Goal: Find specific page/section: Find specific page/section

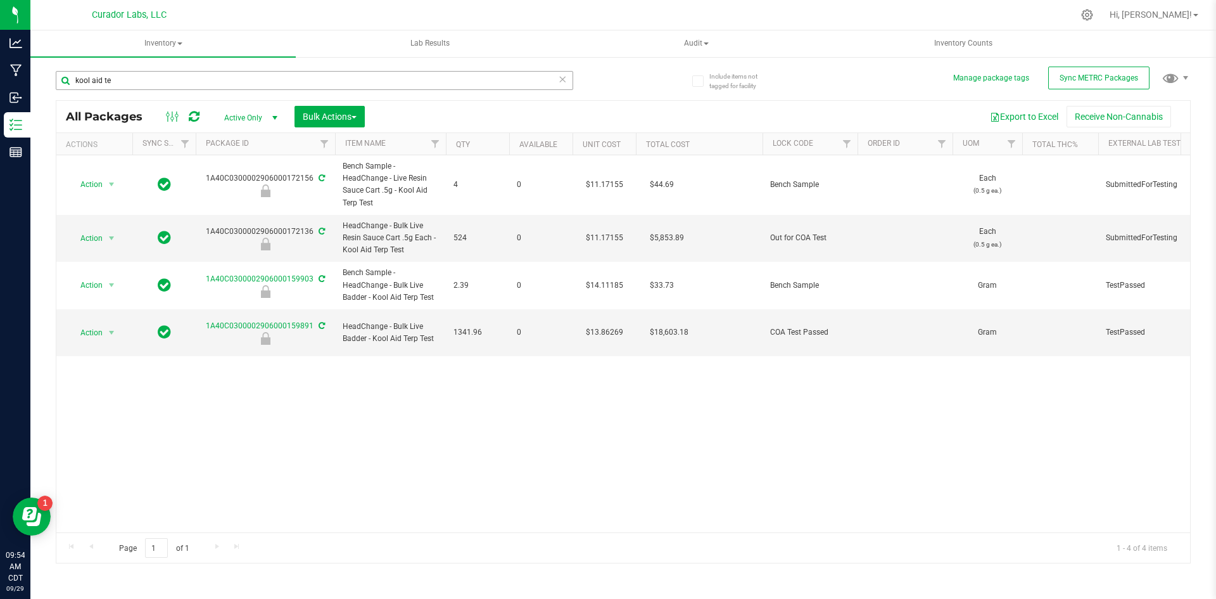
click at [275, 79] on input "kool aid te" at bounding box center [314, 80] width 517 height 19
click at [274, 79] on input "kool aid te" at bounding box center [314, 80] width 517 height 19
click at [274, 80] on input "kool aid te" at bounding box center [314, 80] width 517 height 19
type input "scar"
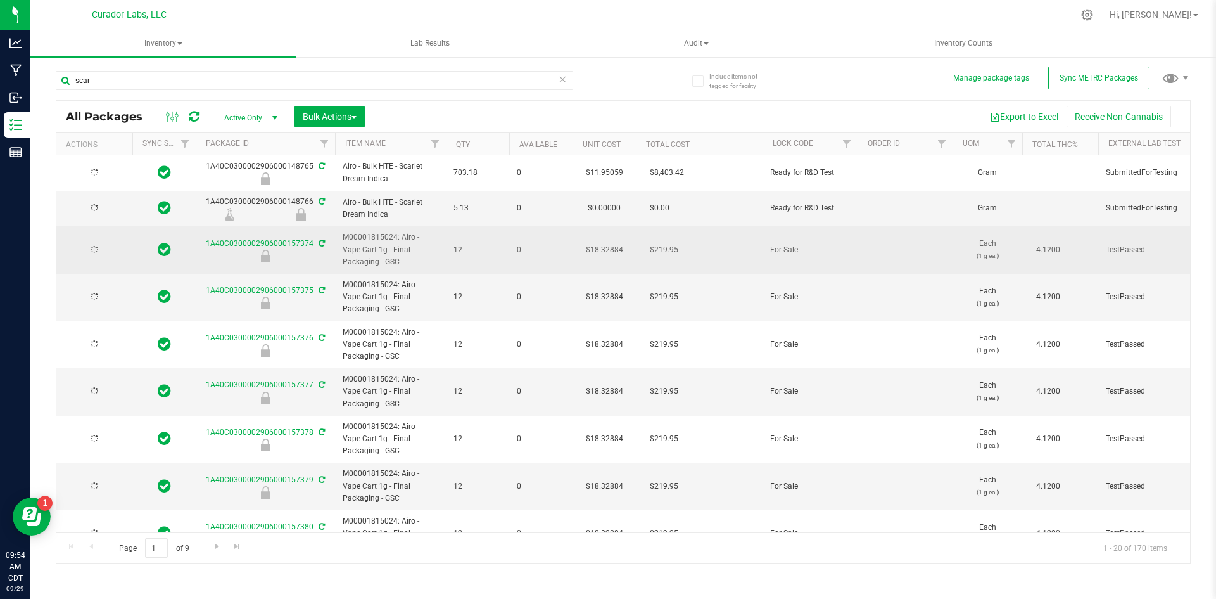
type input "[DATE]"
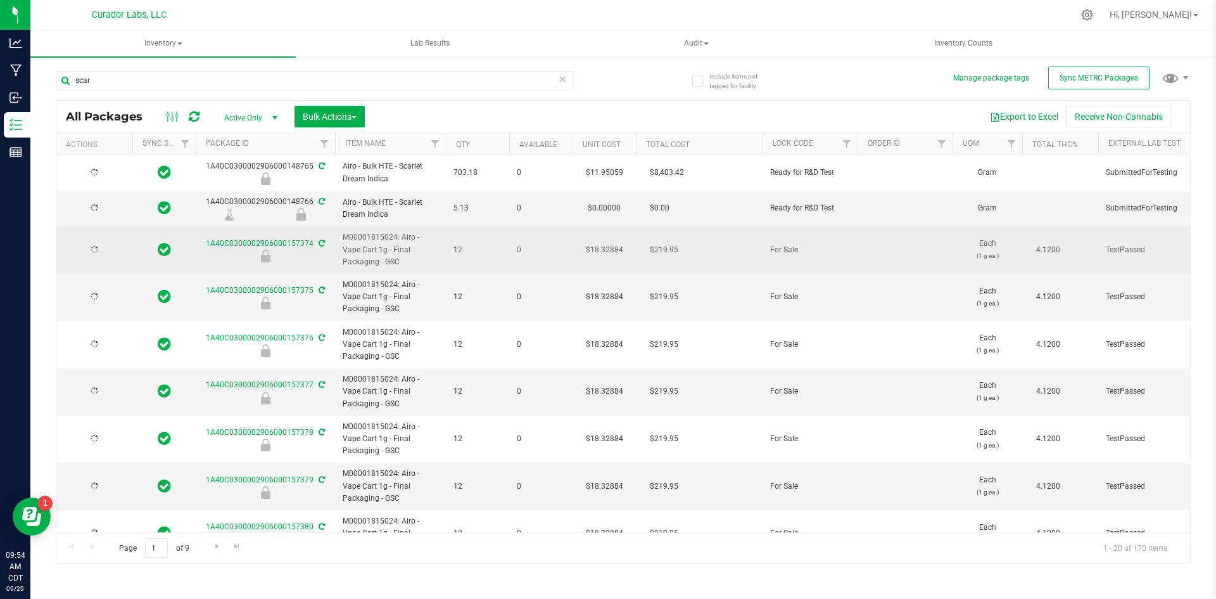
type input "[DATE]"
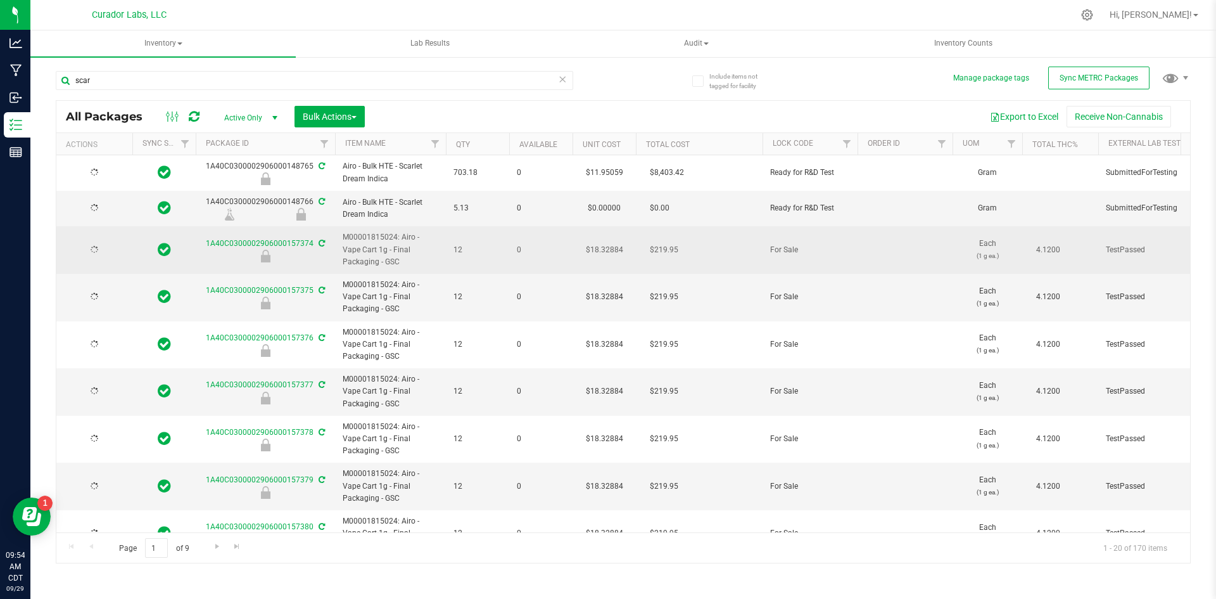
type input "[DATE]"
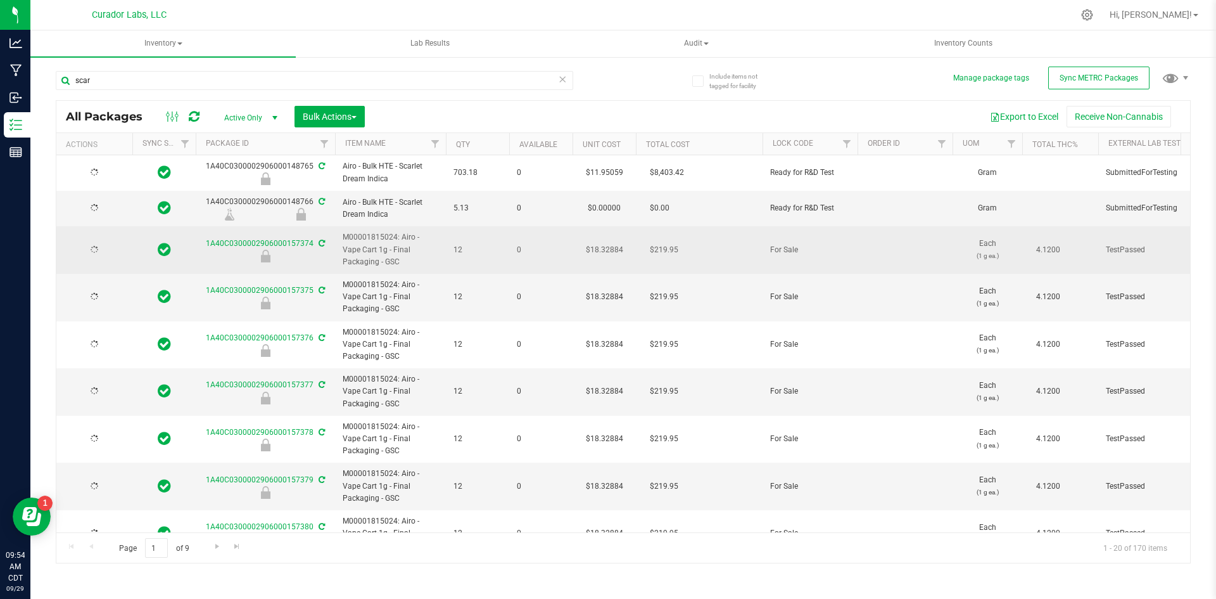
type input "[DATE]"
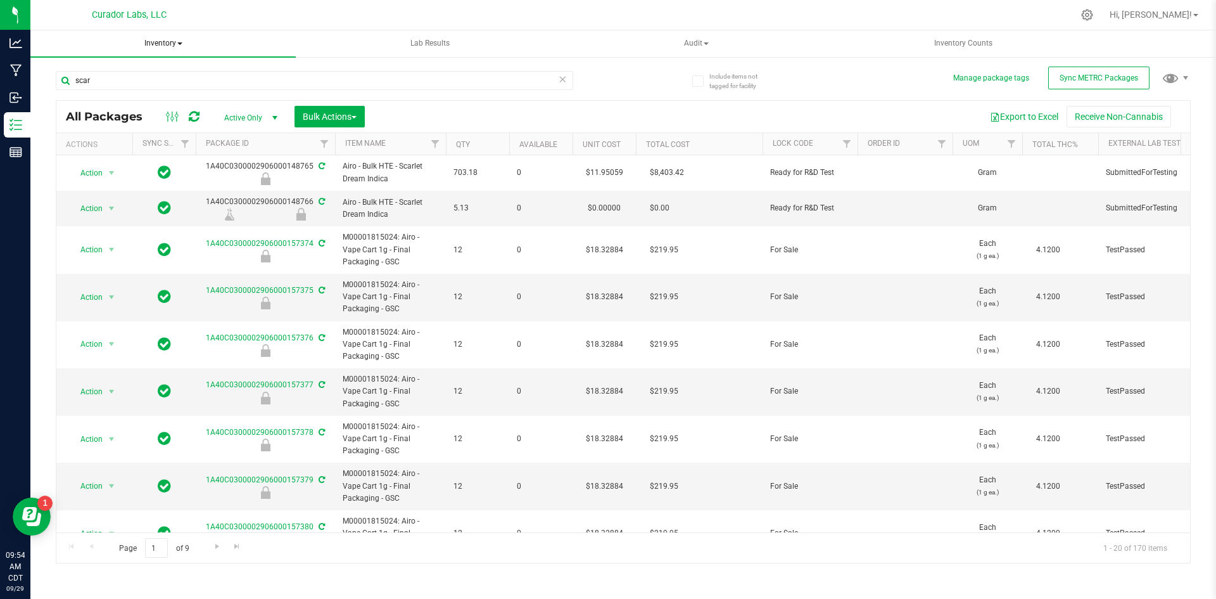
type input "scar"
click at [153, 43] on span "Inventory" at bounding box center [162, 43] width 265 height 27
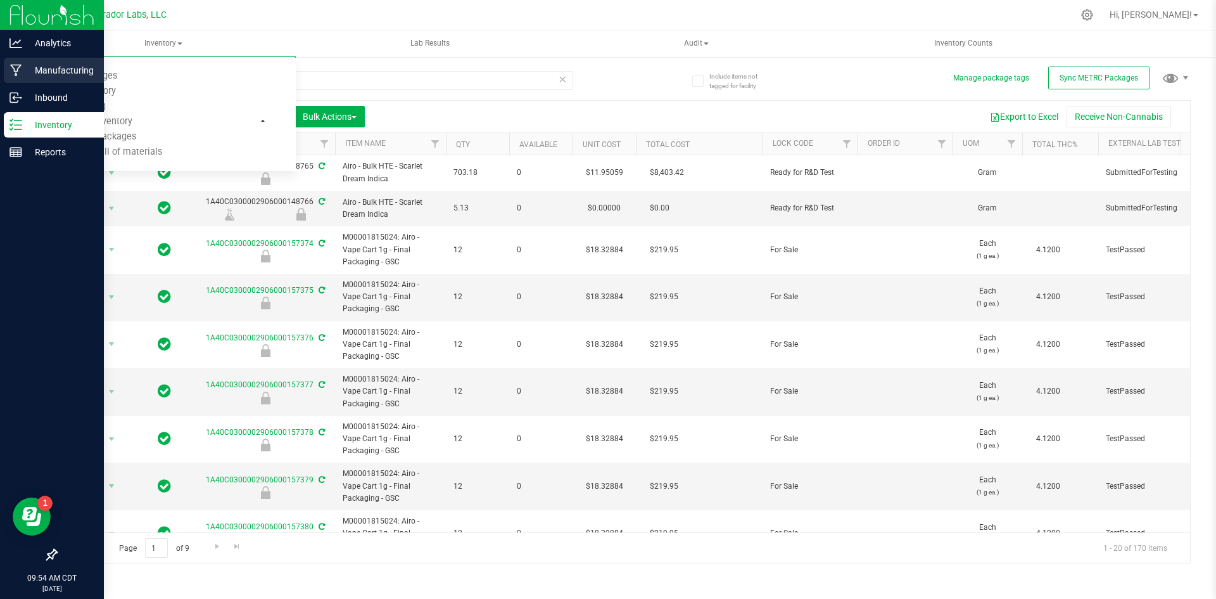
click at [23, 70] on p "Manufacturing" at bounding box center [60, 70] width 76 height 15
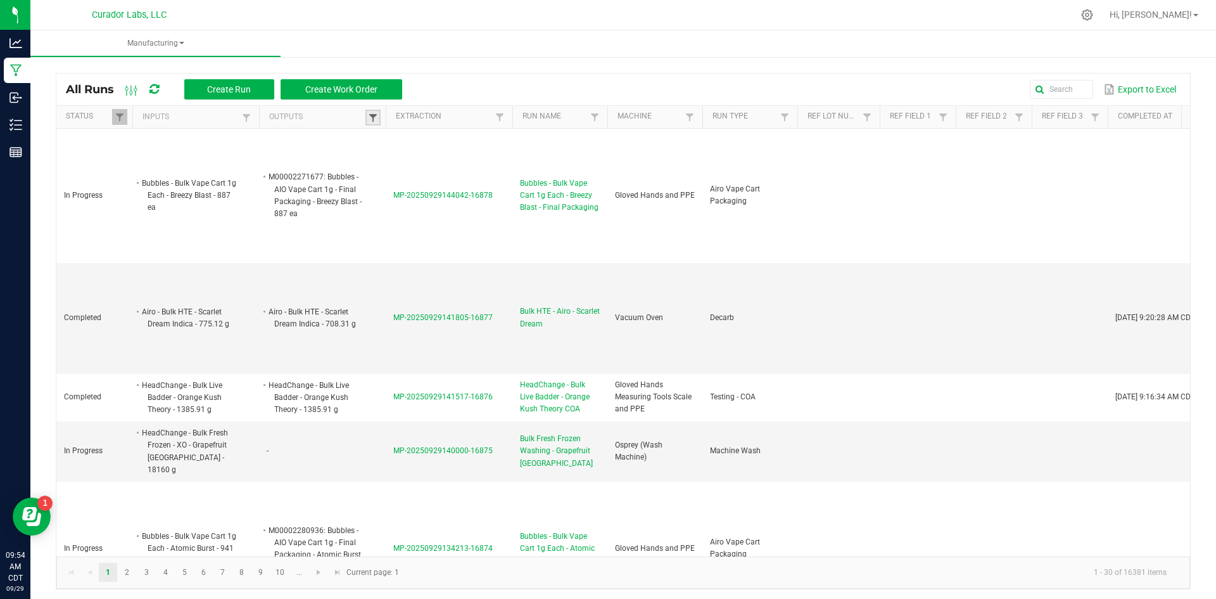
click at [372, 113] on span at bounding box center [373, 118] width 10 height 10
click at [396, 141] on input "text" at bounding box center [439, 143] width 130 height 19
type input "Scarlet Dream"
click button "Filter" at bounding box center [472, 177] width 63 height 28
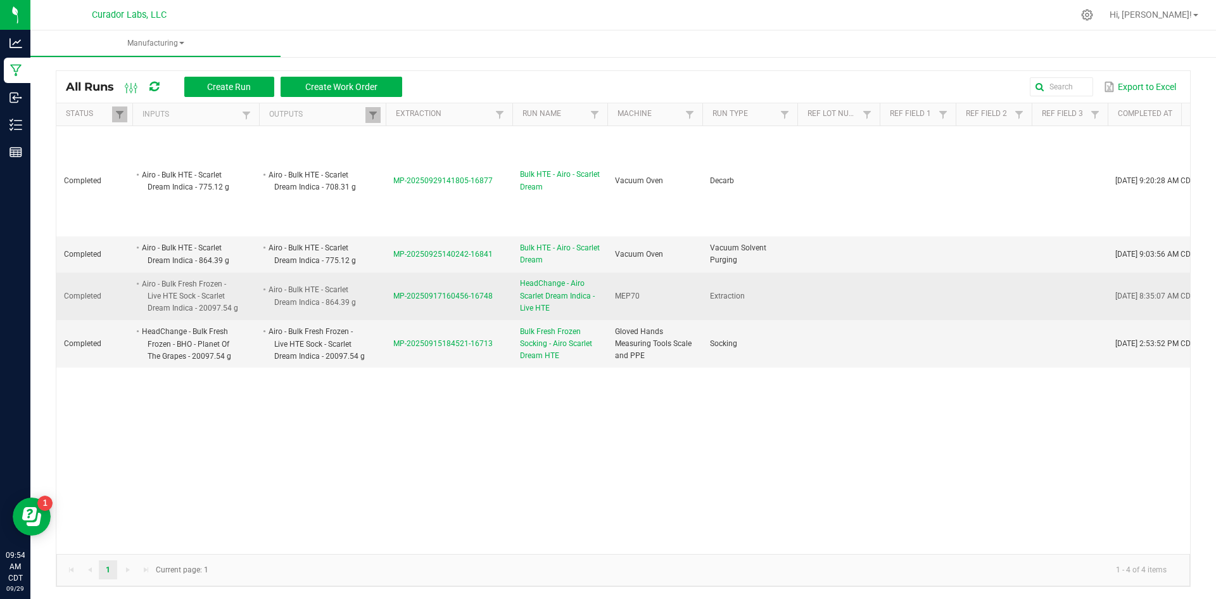
scroll to position [3, 0]
